Goal: Task Accomplishment & Management: Use online tool/utility

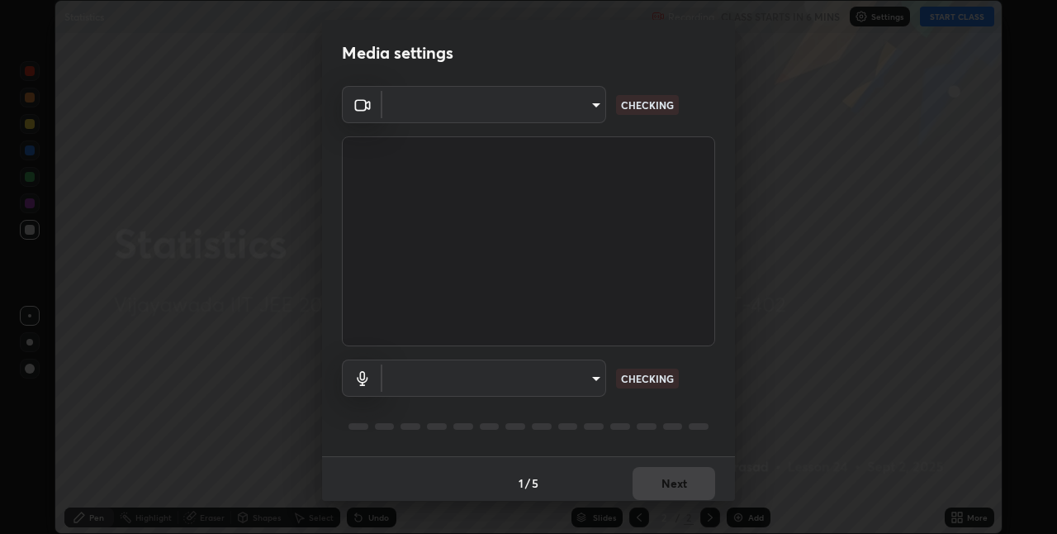
scroll to position [534, 1057]
type input "580cdf1e43ac14fa12f0c2cca4424a0ce01e80e8fe0b5185679ab71dc8131535"
type input "default"
click at [584, 383] on body "Erase all Statistics Recording CLASS STARTS IN 6 MINS Settings START CLASS Sett…" at bounding box center [528, 267] width 1057 height 534
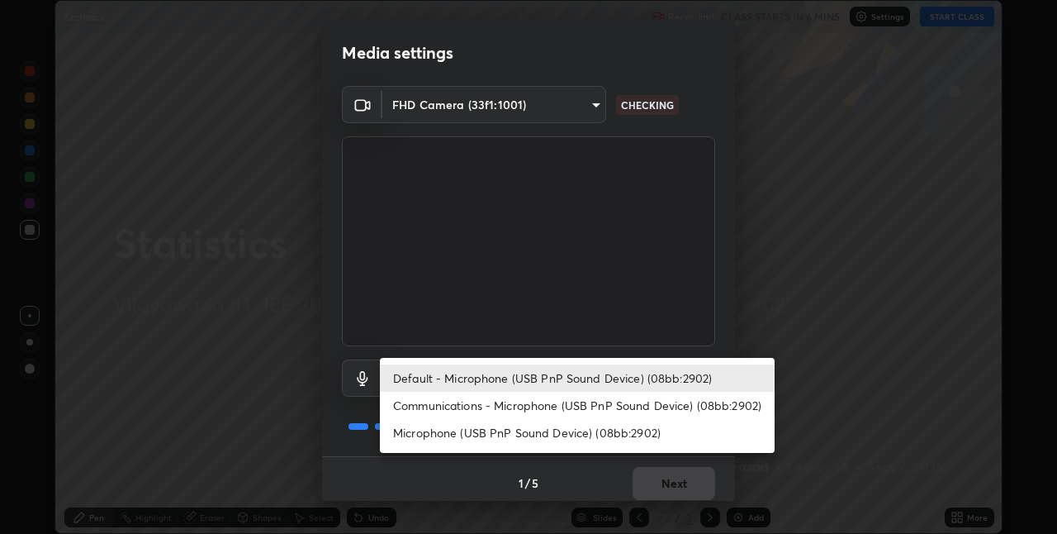
click at [583, 382] on li "Default - Microphone (USB PnP Sound Device) (08bb:2902)" at bounding box center [577, 377] width 395 height 27
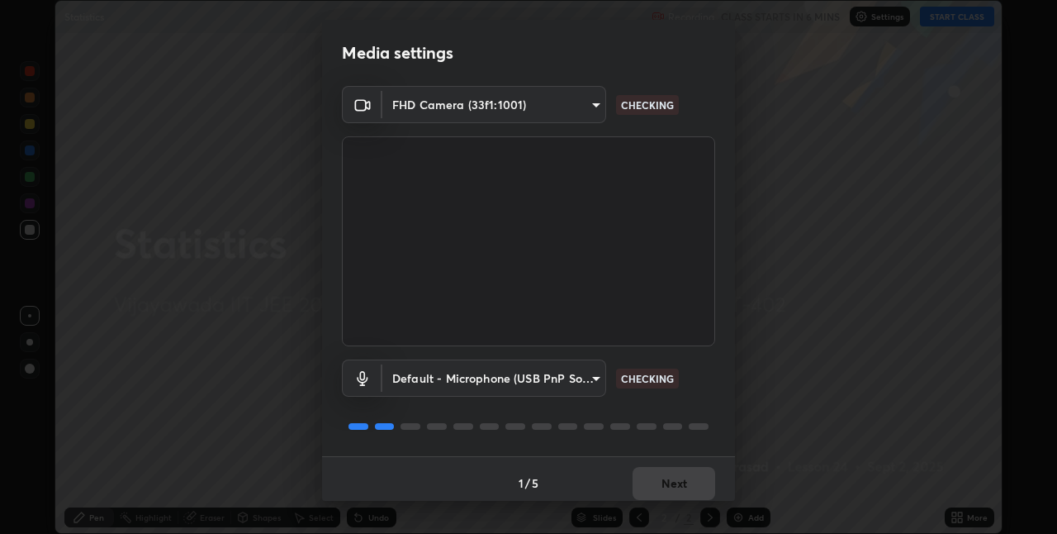
click at [706, 418] on div at bounding box center [528, 426] width 373 height 20
click at [722, 363] on div "FHD Camera (33f1:1001) 580cdf1e43ac14fa12f0c2cca4424a0ce01e80e8fe0b5185679ab71d…" at bounding box center [528, 271] width 413 height 370
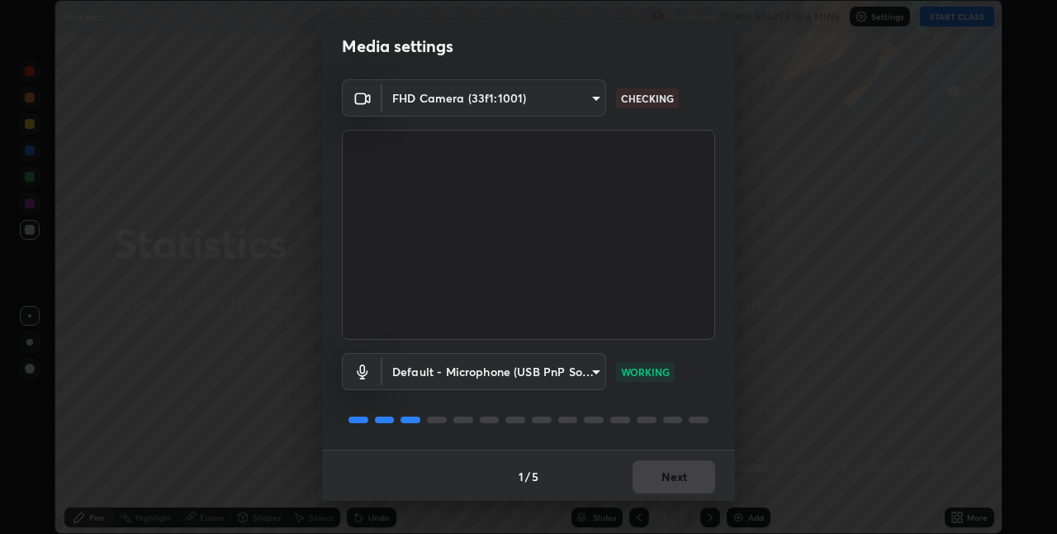
scroll to position [8, 0]
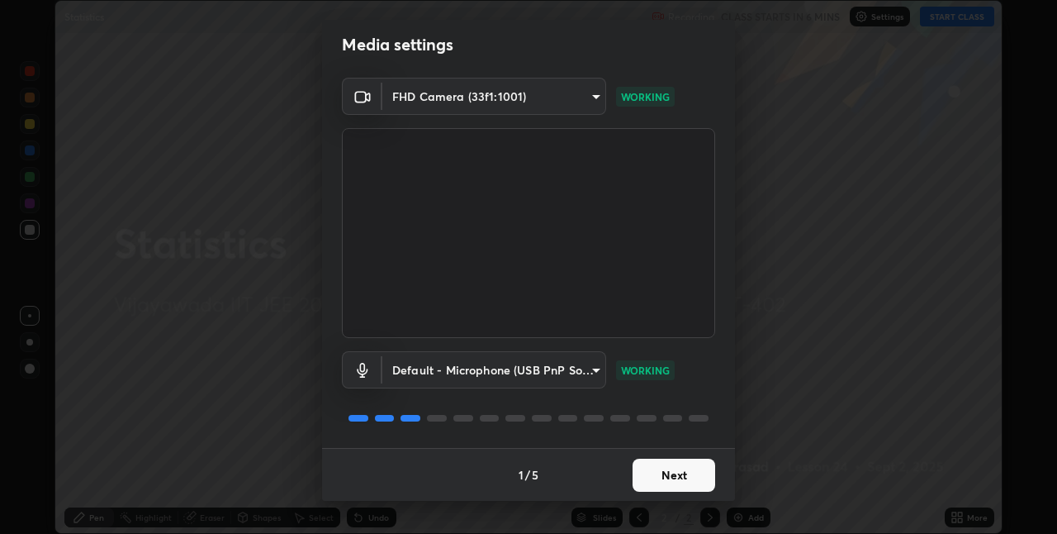
click at [674, 481] on button "Next" at bounding box center [674, 474] width 83 height 33
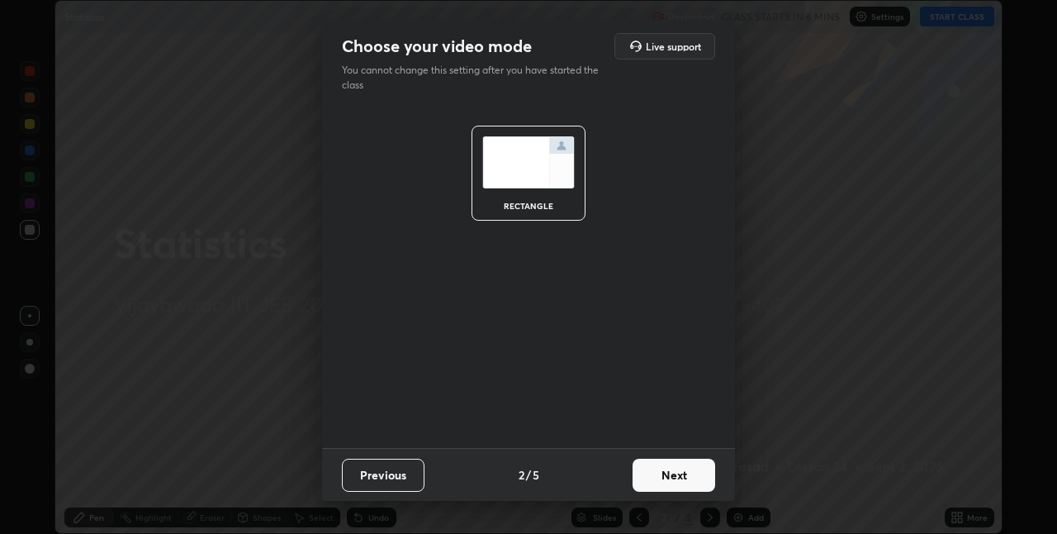
scroll to position [0, 0]
click at [677, 475] on button "Next" at bounding box center [674, 474] width 83 height 33
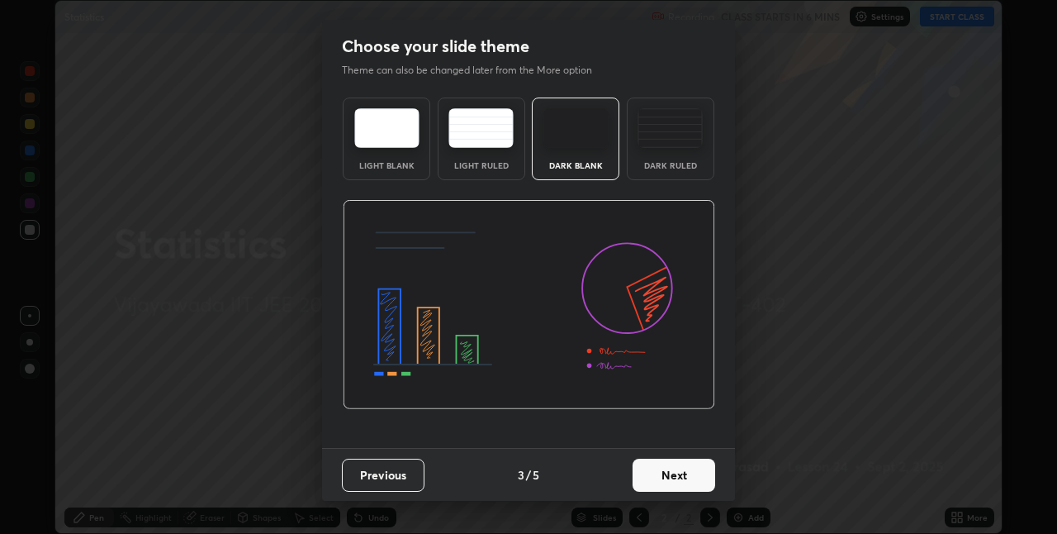
click at [691, 480] on button "Next" at bounding box center [674, 474] width 83 height 33
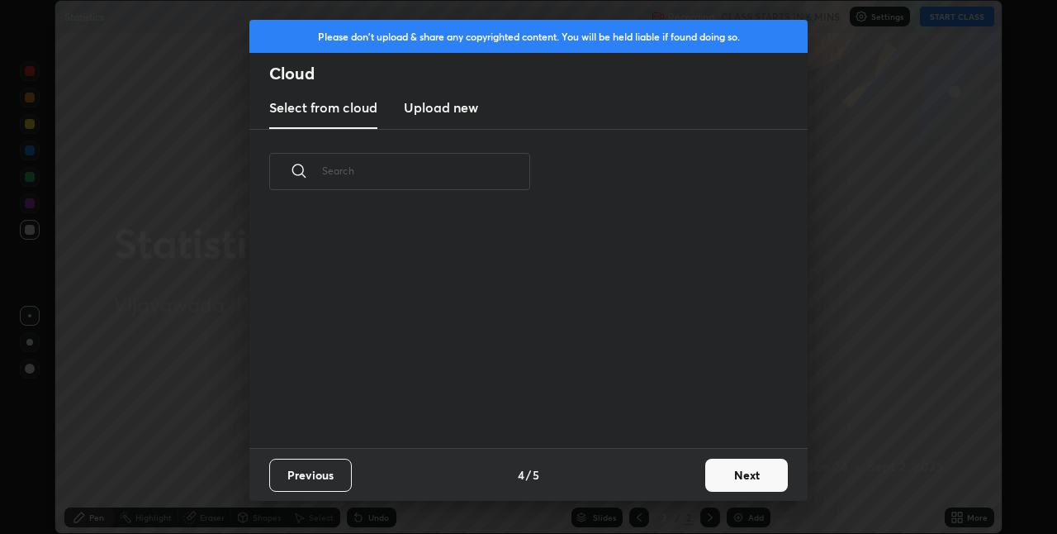
click at [729, 473] on button "Next" at bounding box center [746, 474] width 83 height 33
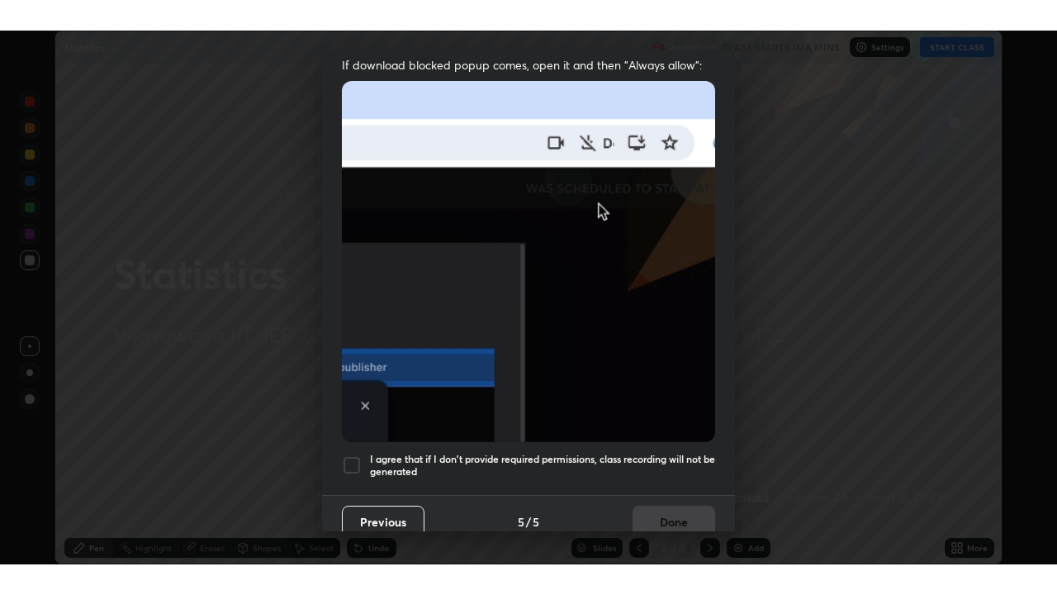
scroll to position [345, 0]
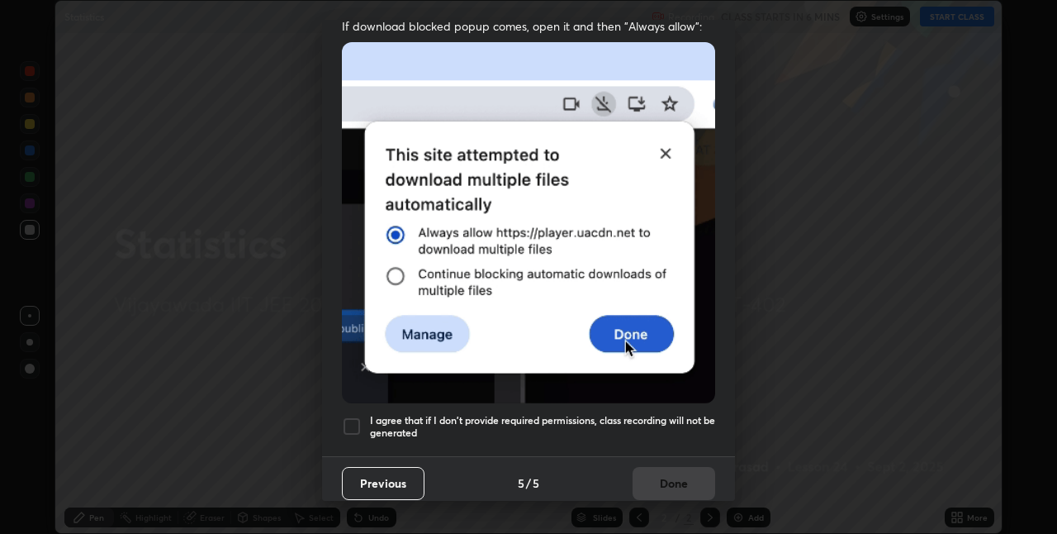
click at [354, 418] on div at bounding box center [352, 426] width 20 height 20
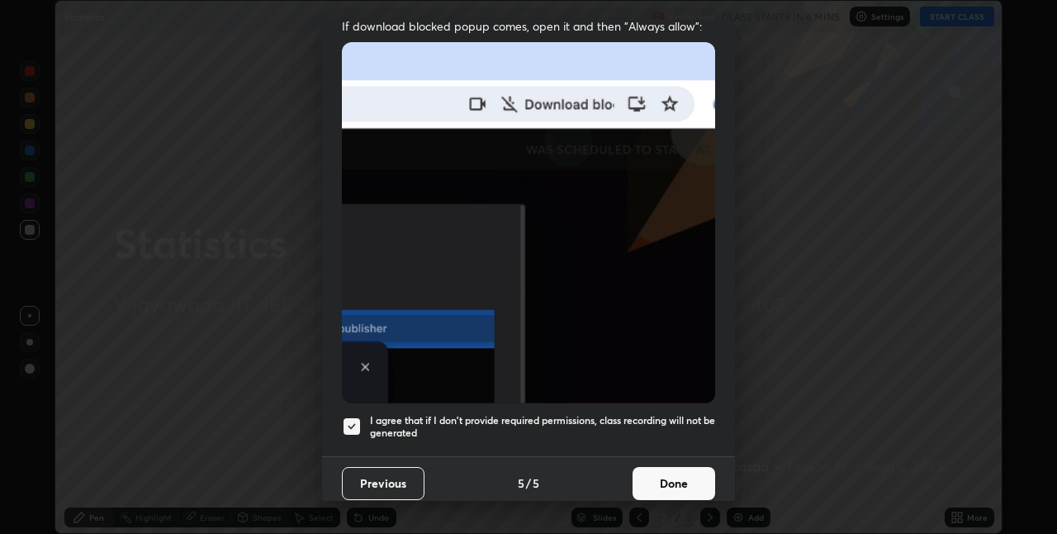
click at [660, 478] on button "Done" at bounding box center [674, 483] width 83 height 33
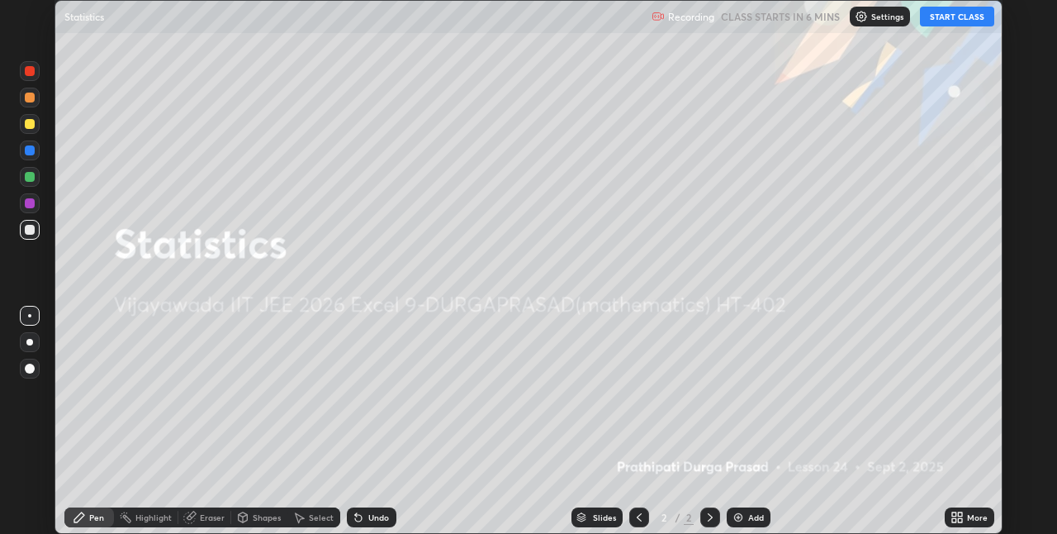
click at [934, 22] on button "START CLASS" at bounding box center [957, 17] width 74 height 20
click at [960, 514] on icon at bounding box center [960, 514] width 4 height 4
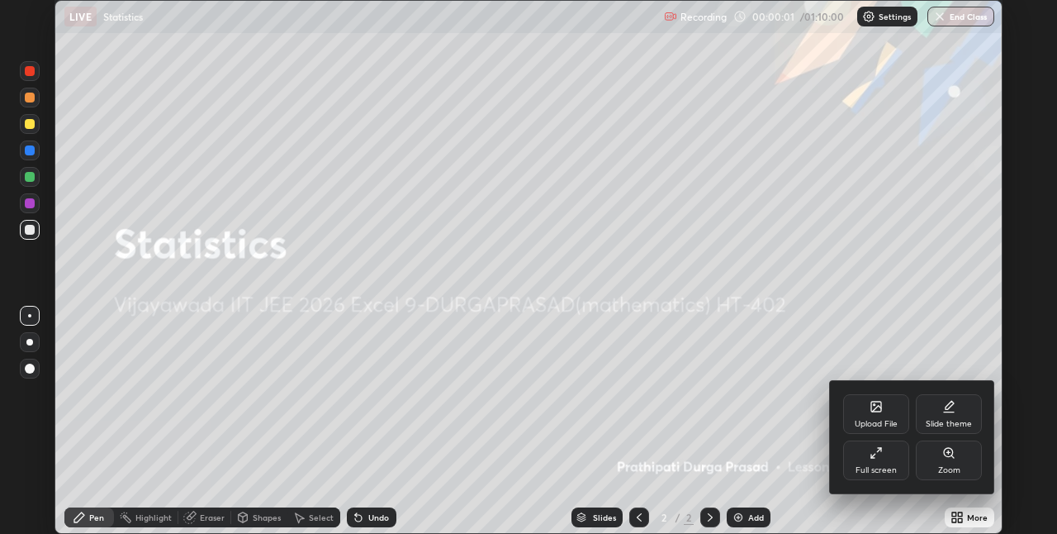
click at [878, 466] on div "Full screen" at bounding box center [876, 470] width 41 height 8
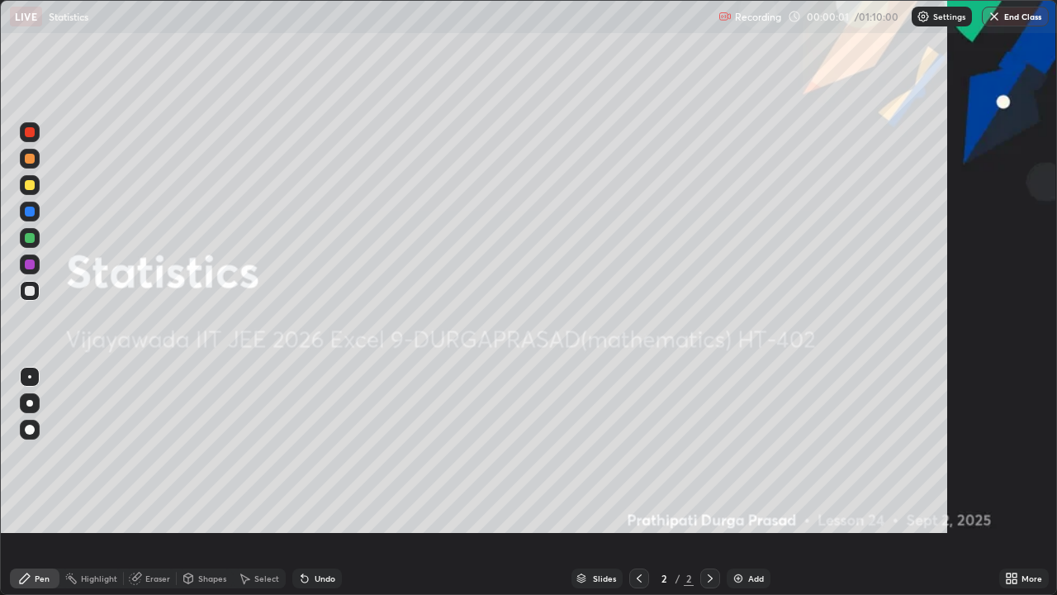
scroll to position [595, 1057]
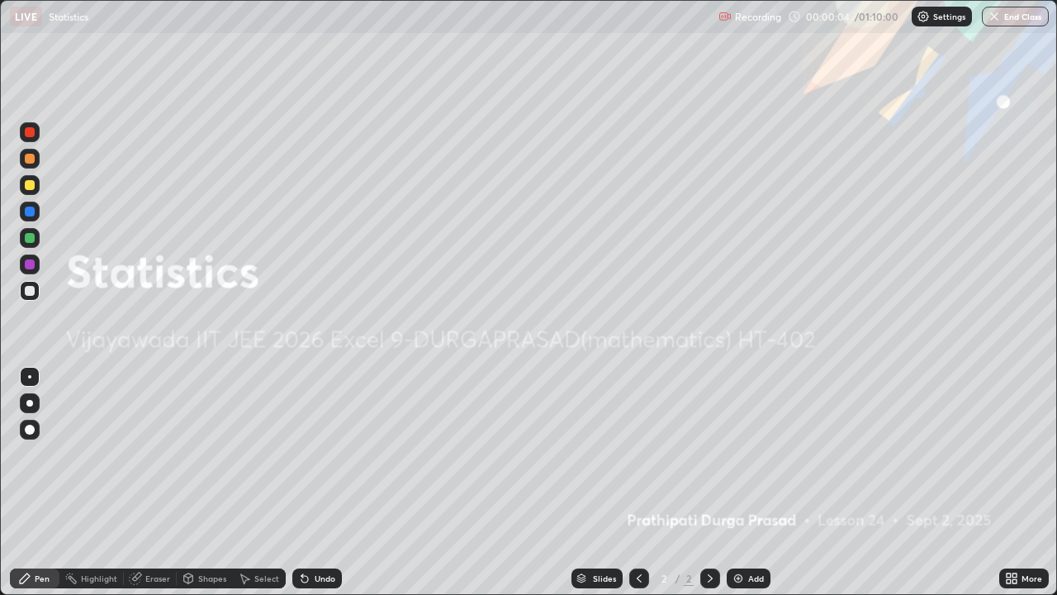
click at [752, 533] on div "Add" at bounding box center [756, 578] width 16 height 8
